Goal: Ask a question

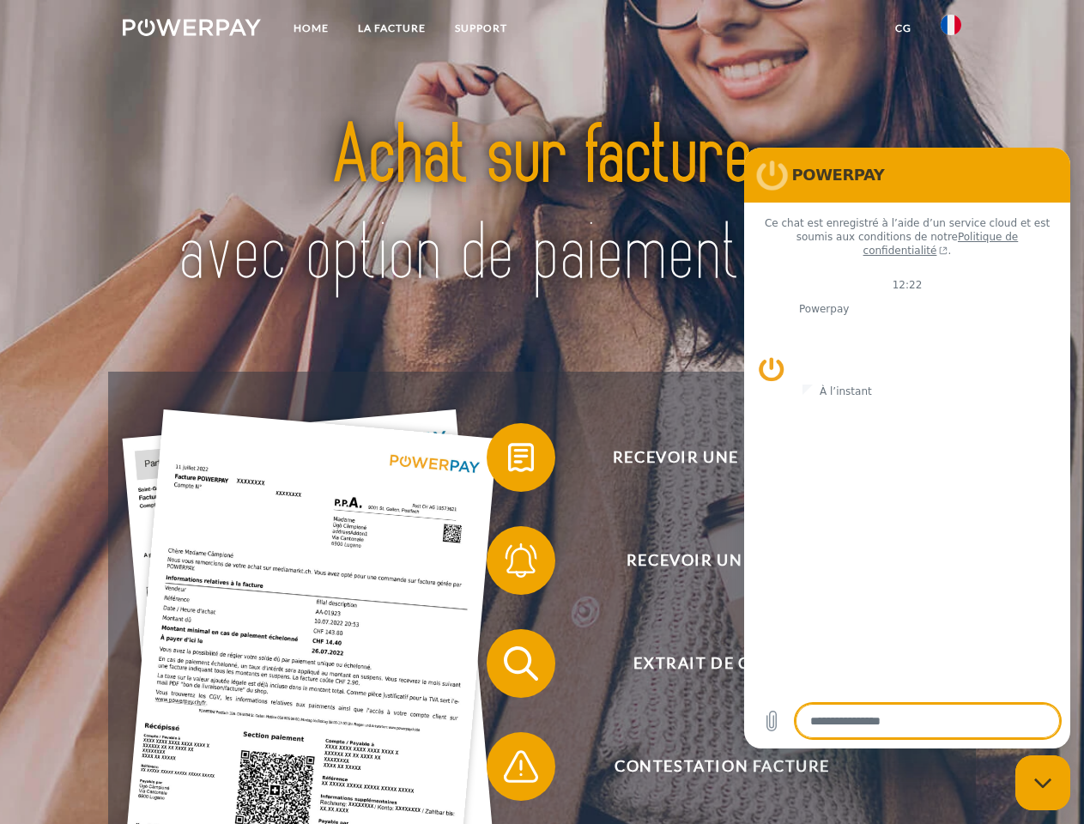
click at [191, 30] on img at bounding box center [192, 27] width 138 height 17
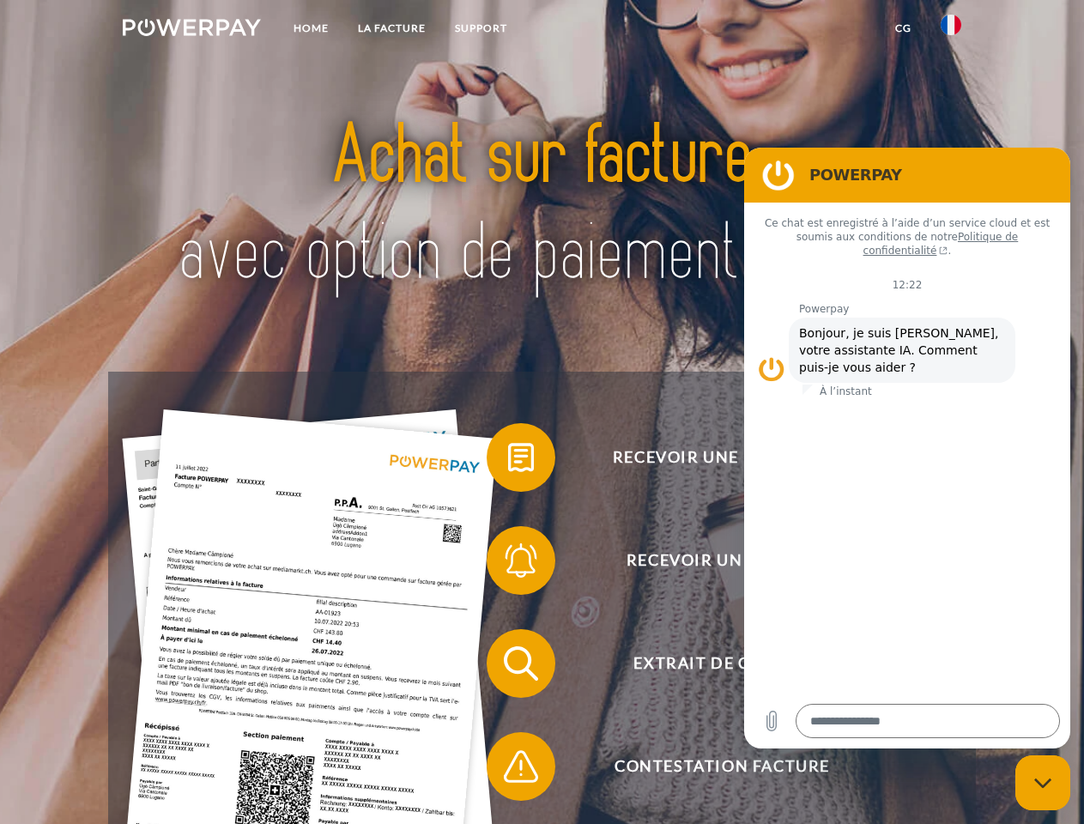
click at [951, 30] on img at bounding box center [950, 25] width 21 height 21
click at [903, 28] on link "CG" at bounding box center [902, 28] width 45 height 31
click at [508, 461] on span at bounding box center [495, 457] width 86 height 86
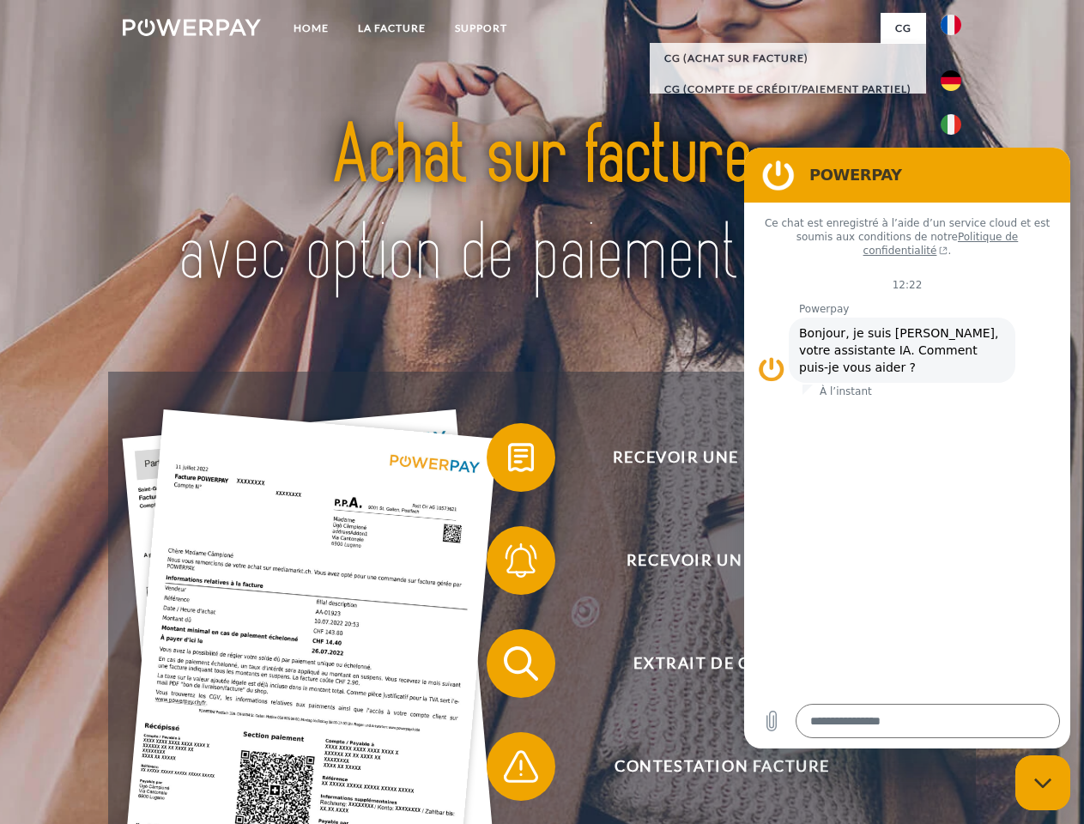
click at [508, 564] on span at bounding box center [495, 560] width 86 height 86
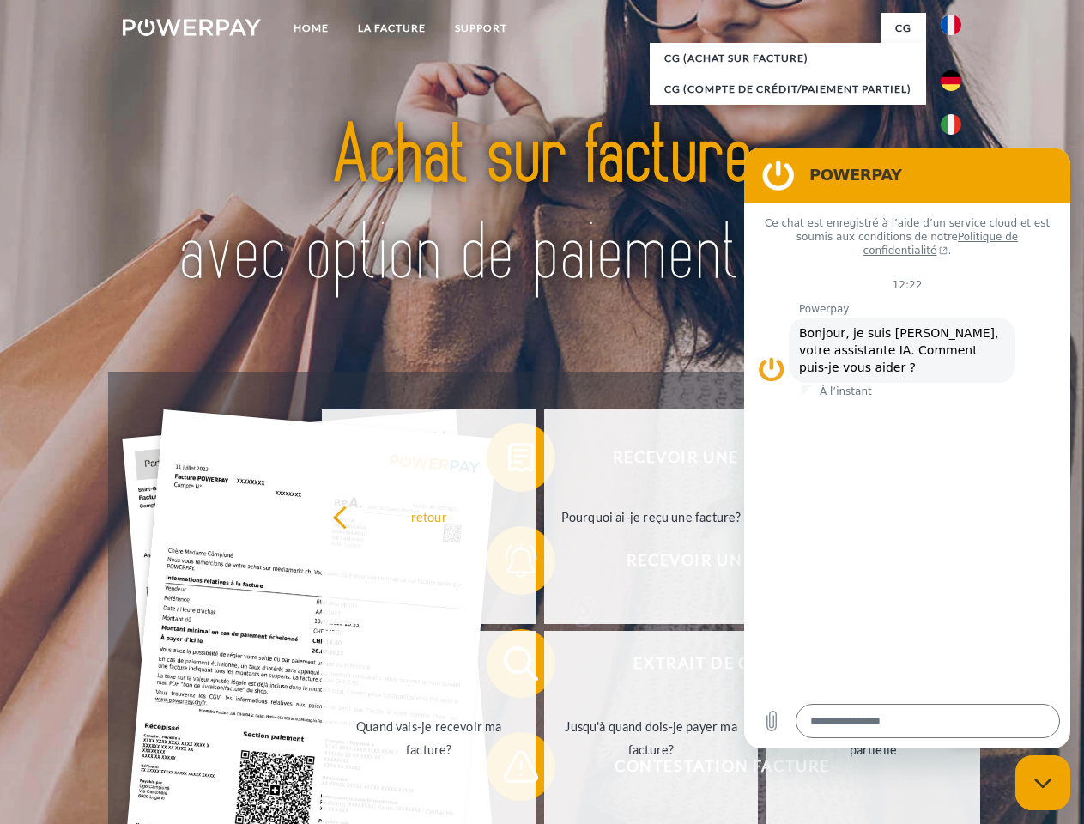
click at [544, 667] on link "Jusqu'à quand dois-je payer ma facture?" at bounding box center [651, 738] width 214 height 215
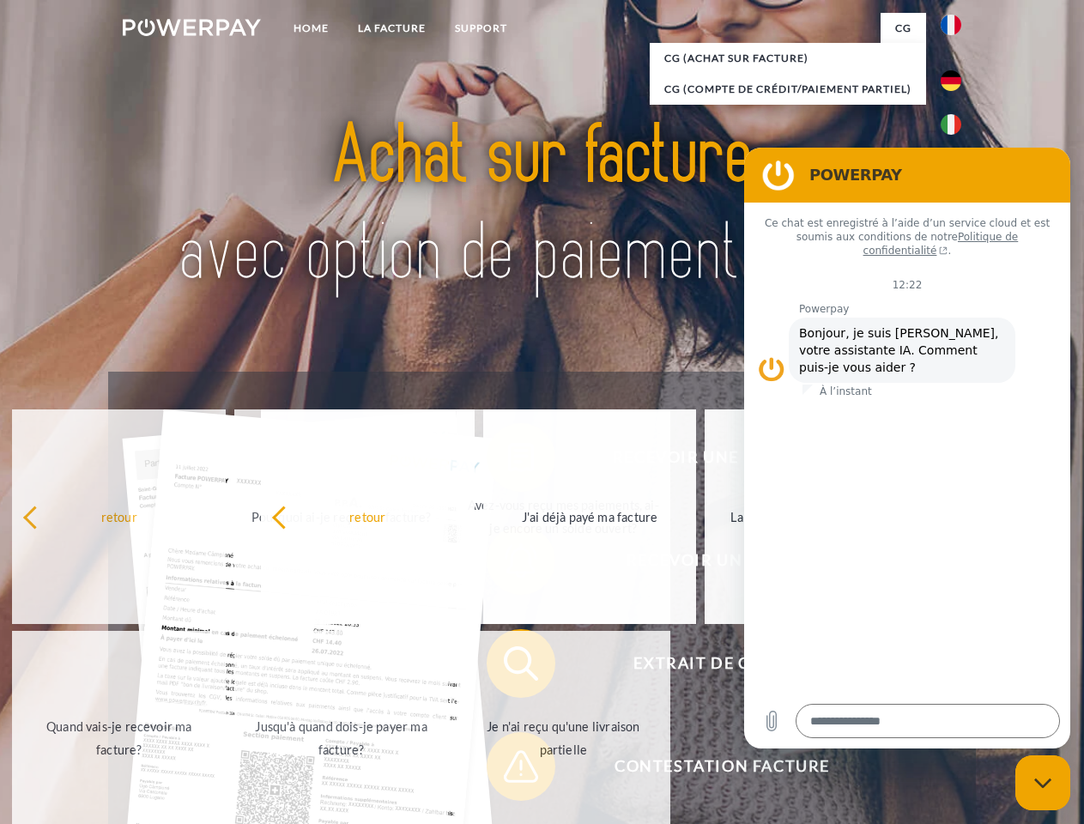
click at [508, 770] on span at bounding box center [495, 766] width 86 height 86
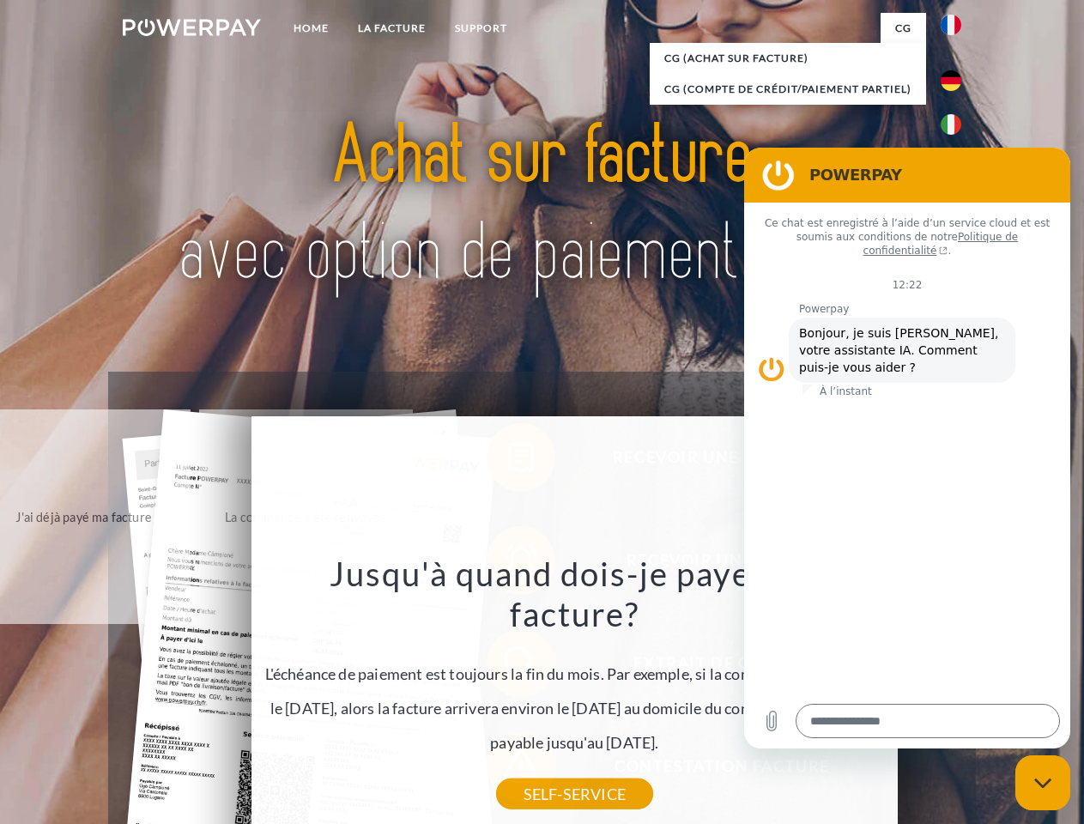
click at [1043, 783] on icon "Fermer la fenêtre de messagerie" at bounding box center [1043, 782] width 18 height 11
type textarea "*"
